Goal: Browse casually

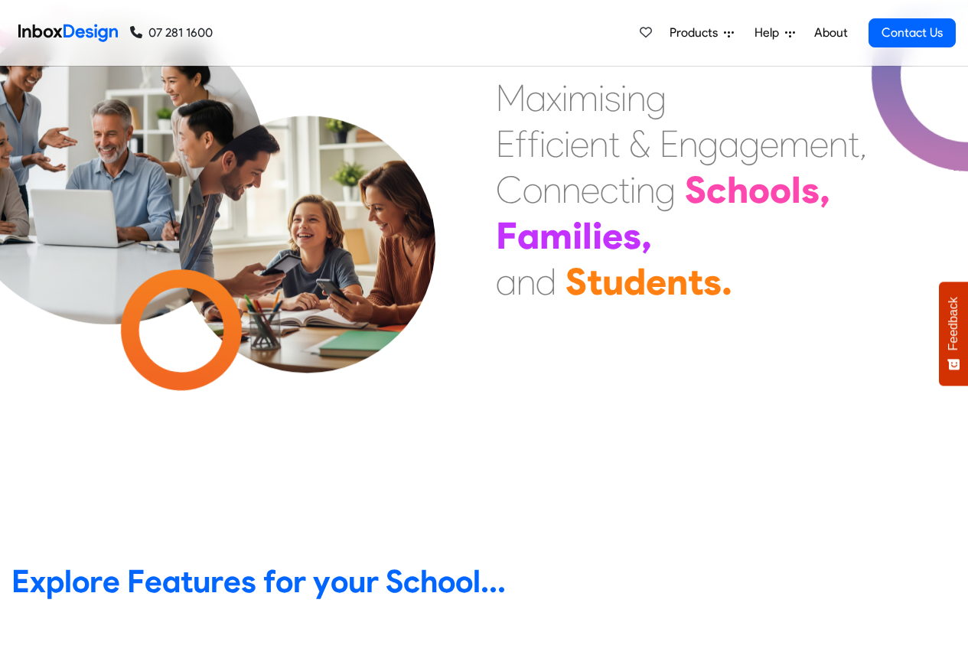
scroll to position [551, 0]
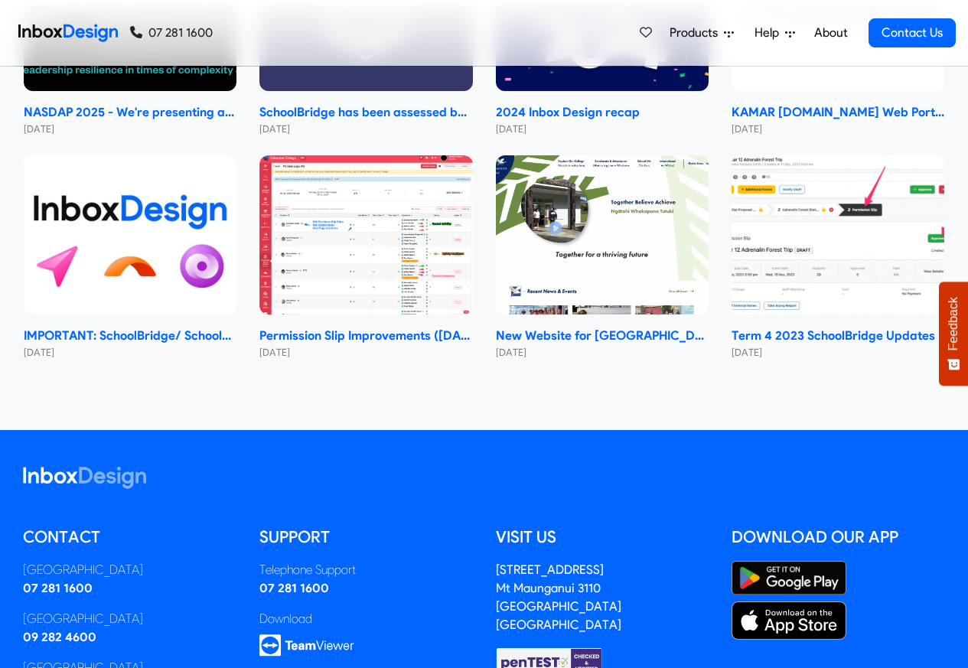
checkbox input "true"
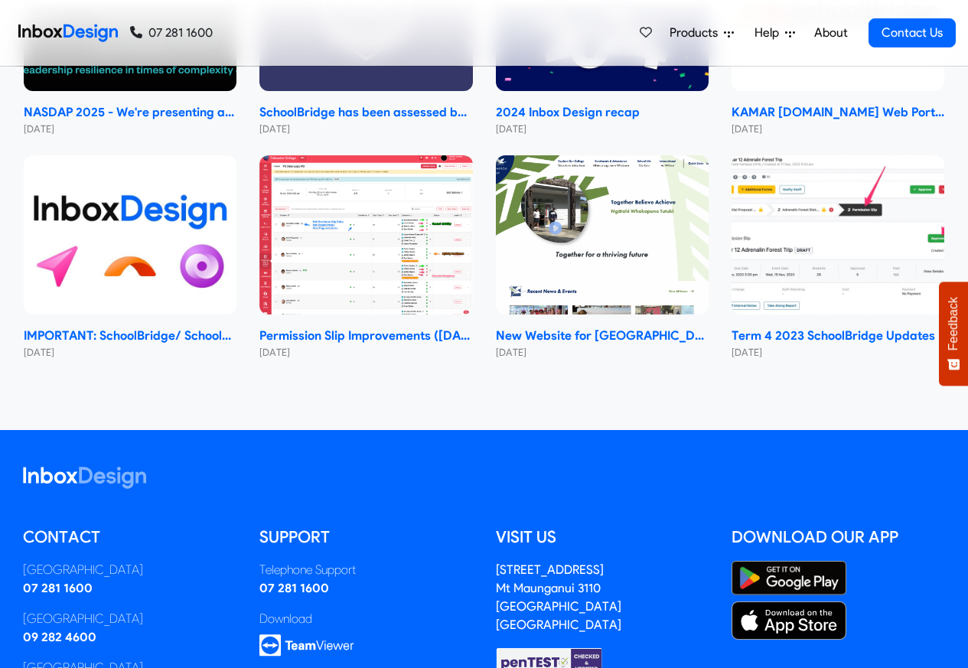
checkbox input "true"
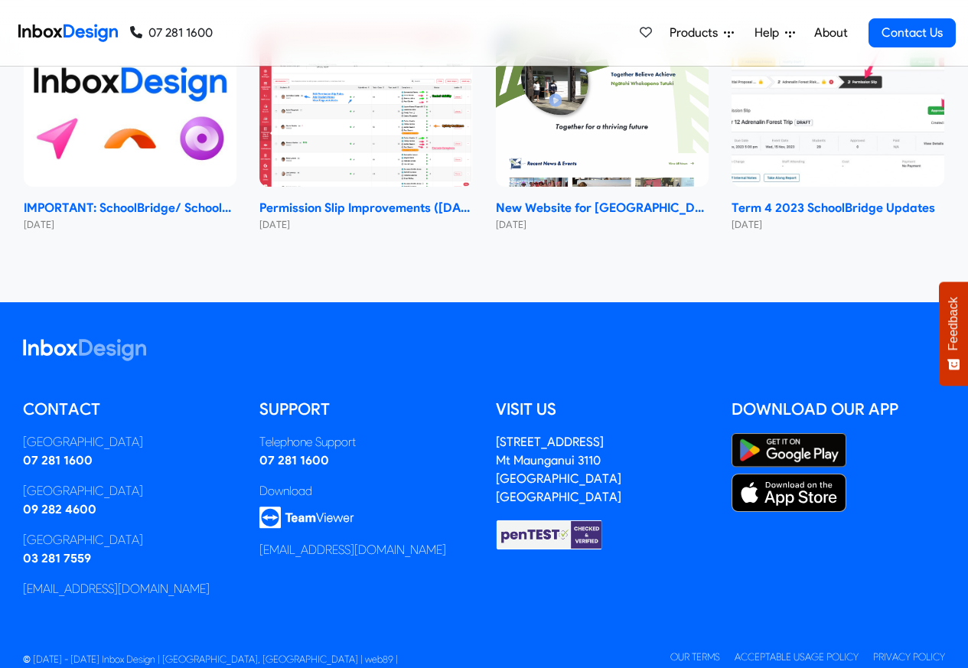
checkbox input "true"
